Goal: Task Accomplishment & Management: Use online tool/utility

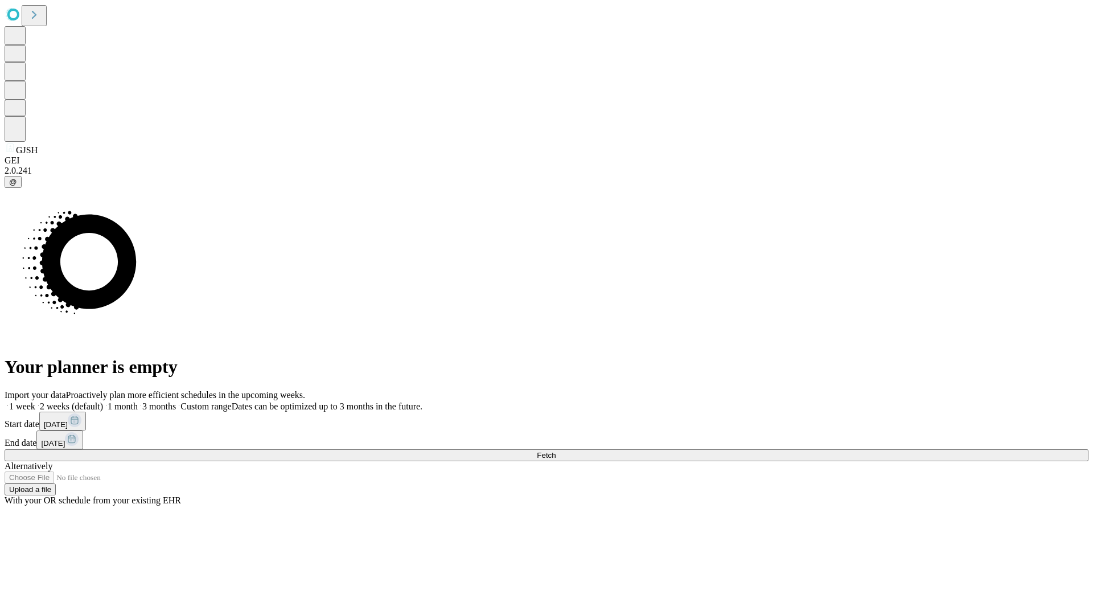
click at [556, 451] on span "Fetch" at bounding box center [546, 455] width 19 height 9
